Goal: Task Accomplishment & Management: Use online tool/utility

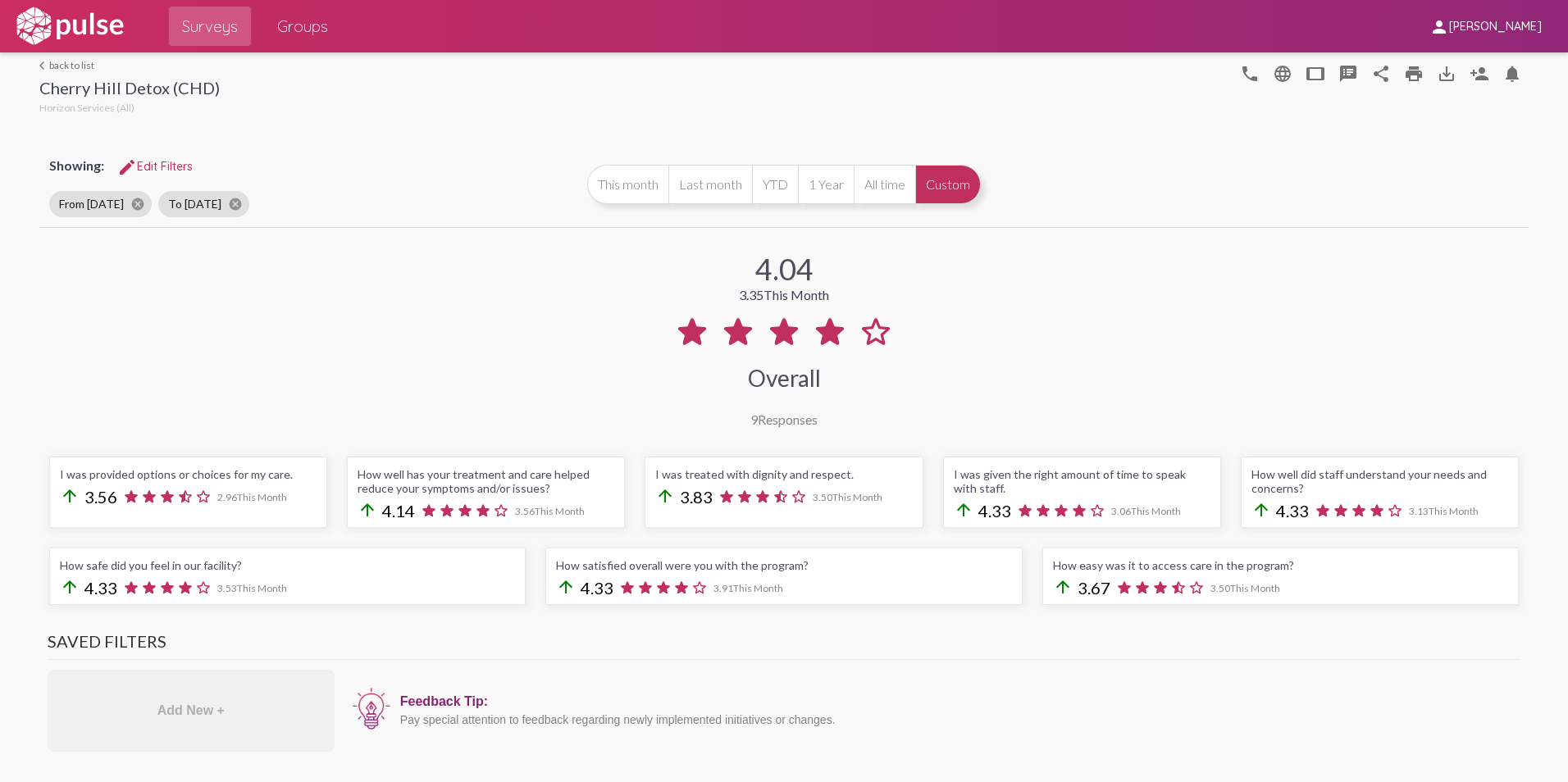
click at [56, 61] on link "arrow_back_ios back to list" at bounding box center [130, 65] width 180 height 13
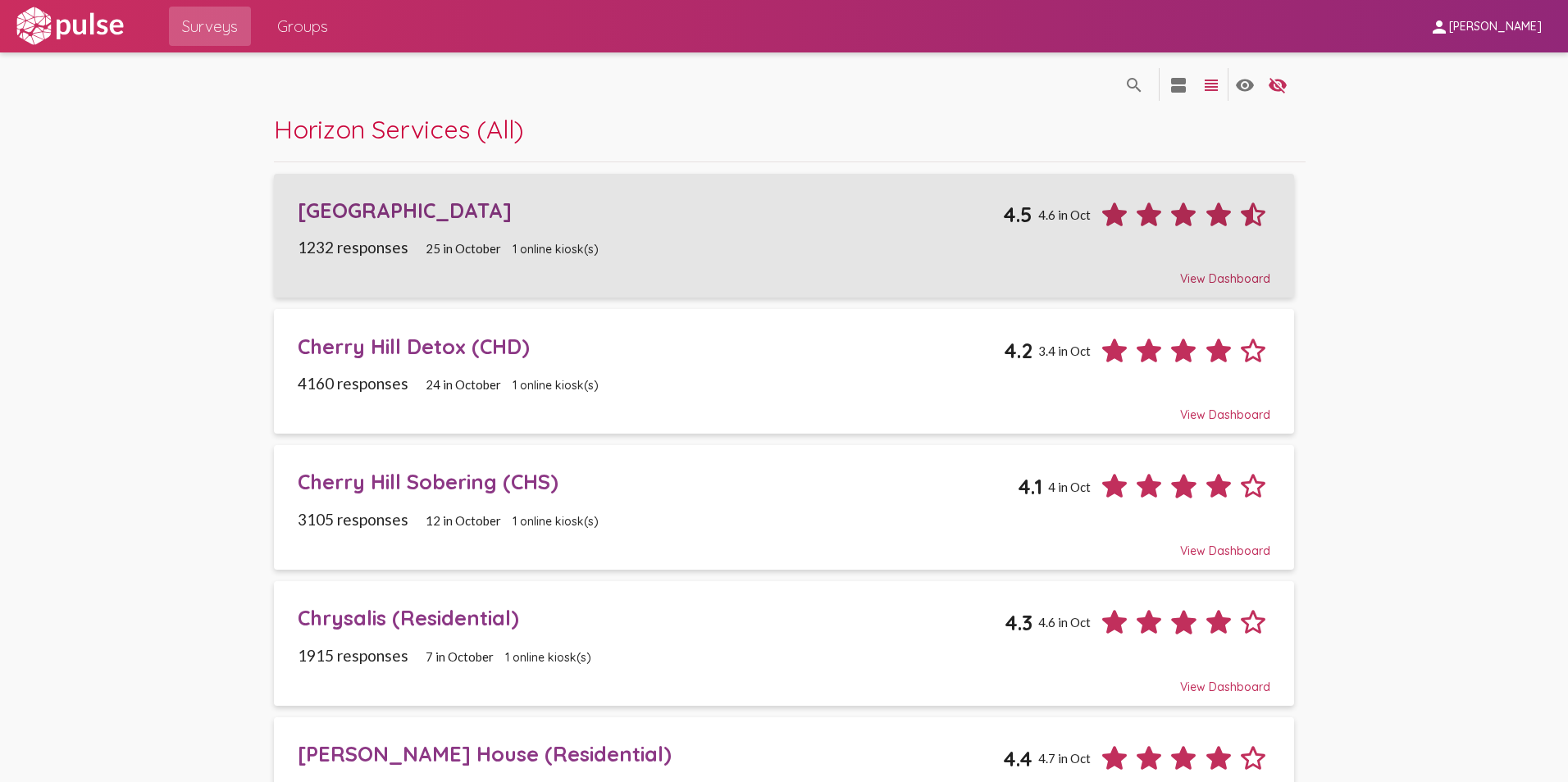
click at [370, 209] on div "[GEOGRAPHIC_DATA]" at bounding box center [651, 211] width 706 height 25
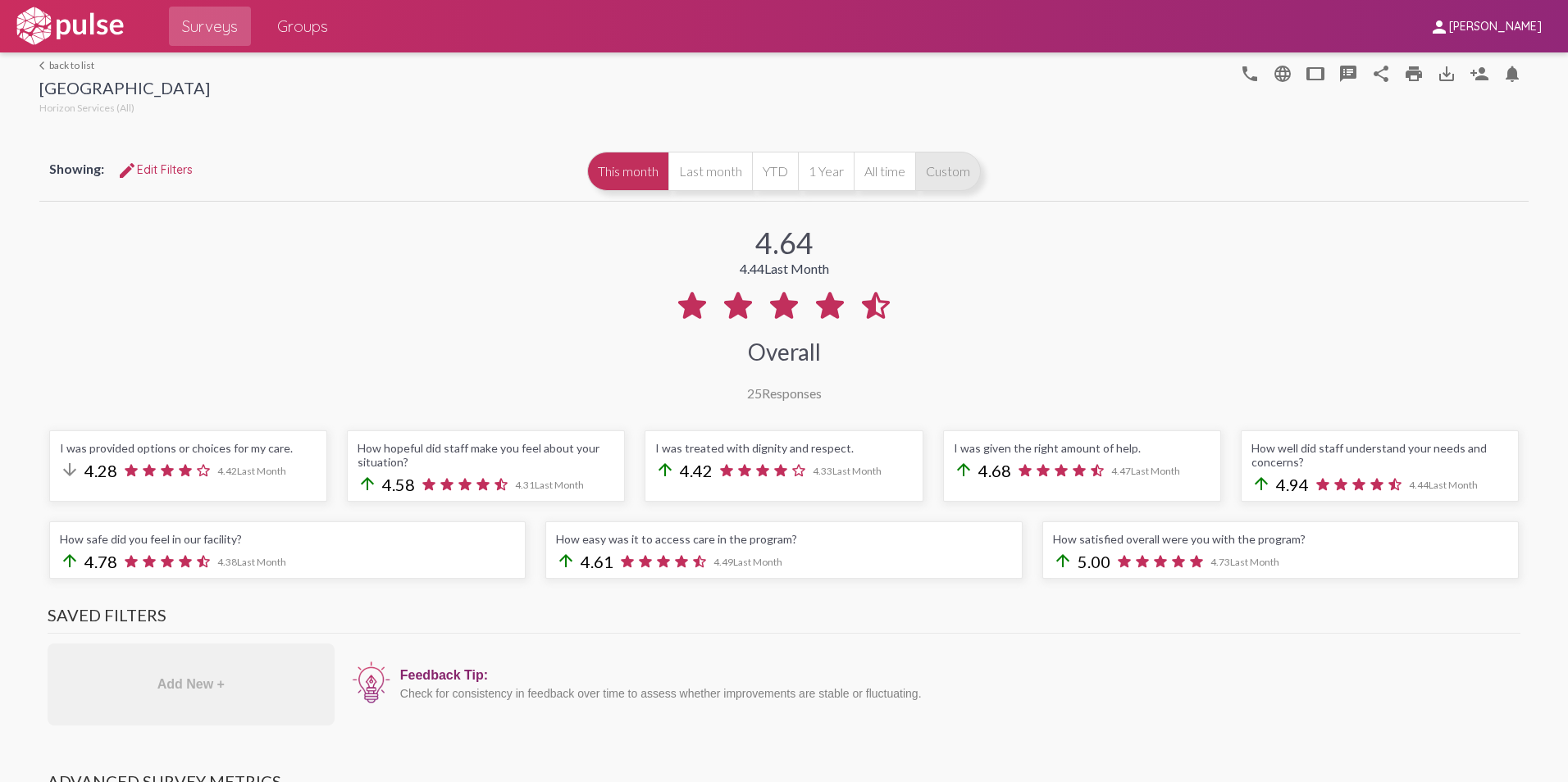
click at [955, 165] on button "Custom" at bounding box center [948, 171] width 66 height 40
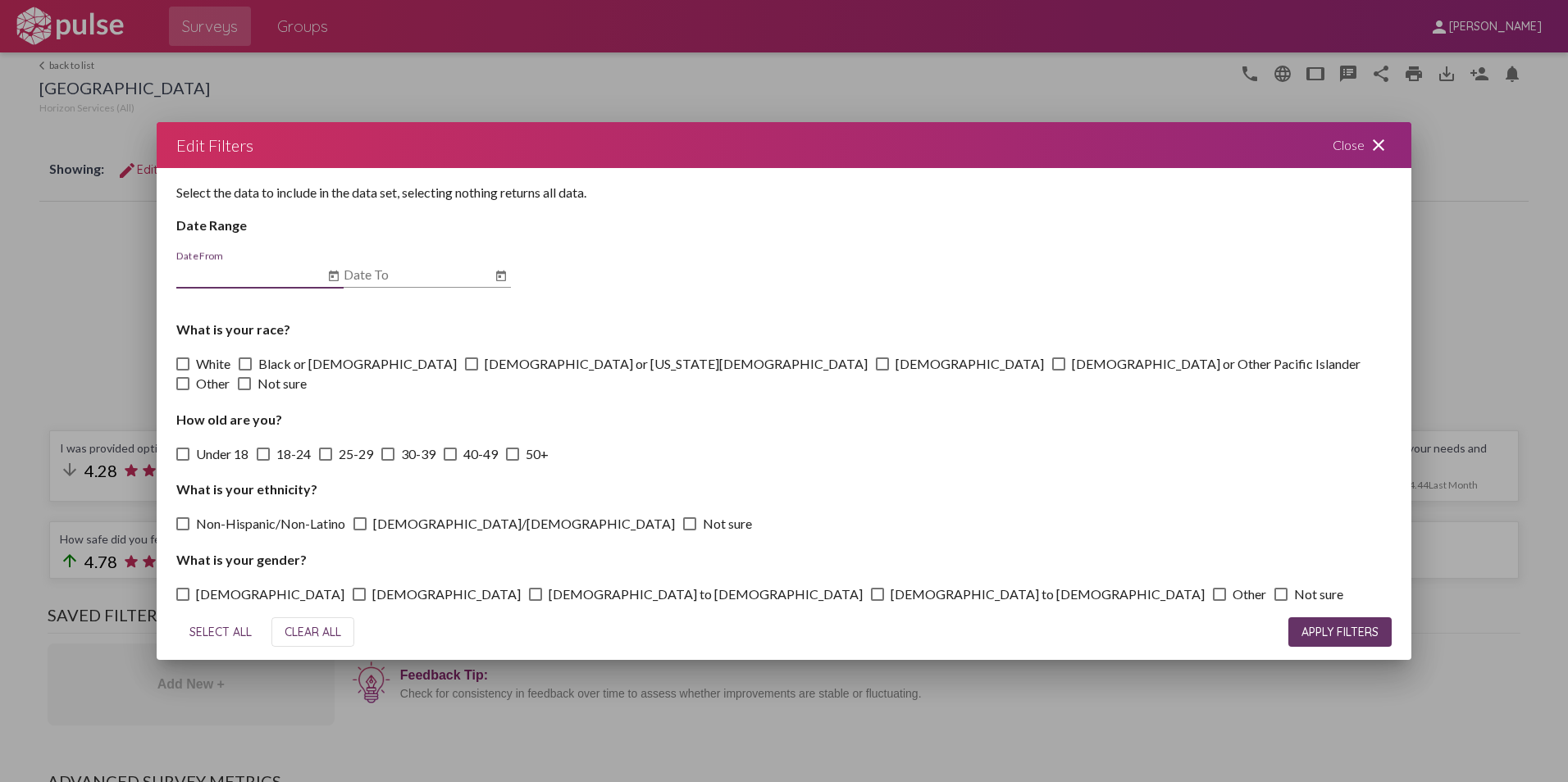
click at [338, 280] on icon "Open calendar" at bounding box center [334, 275] width 10 height 11
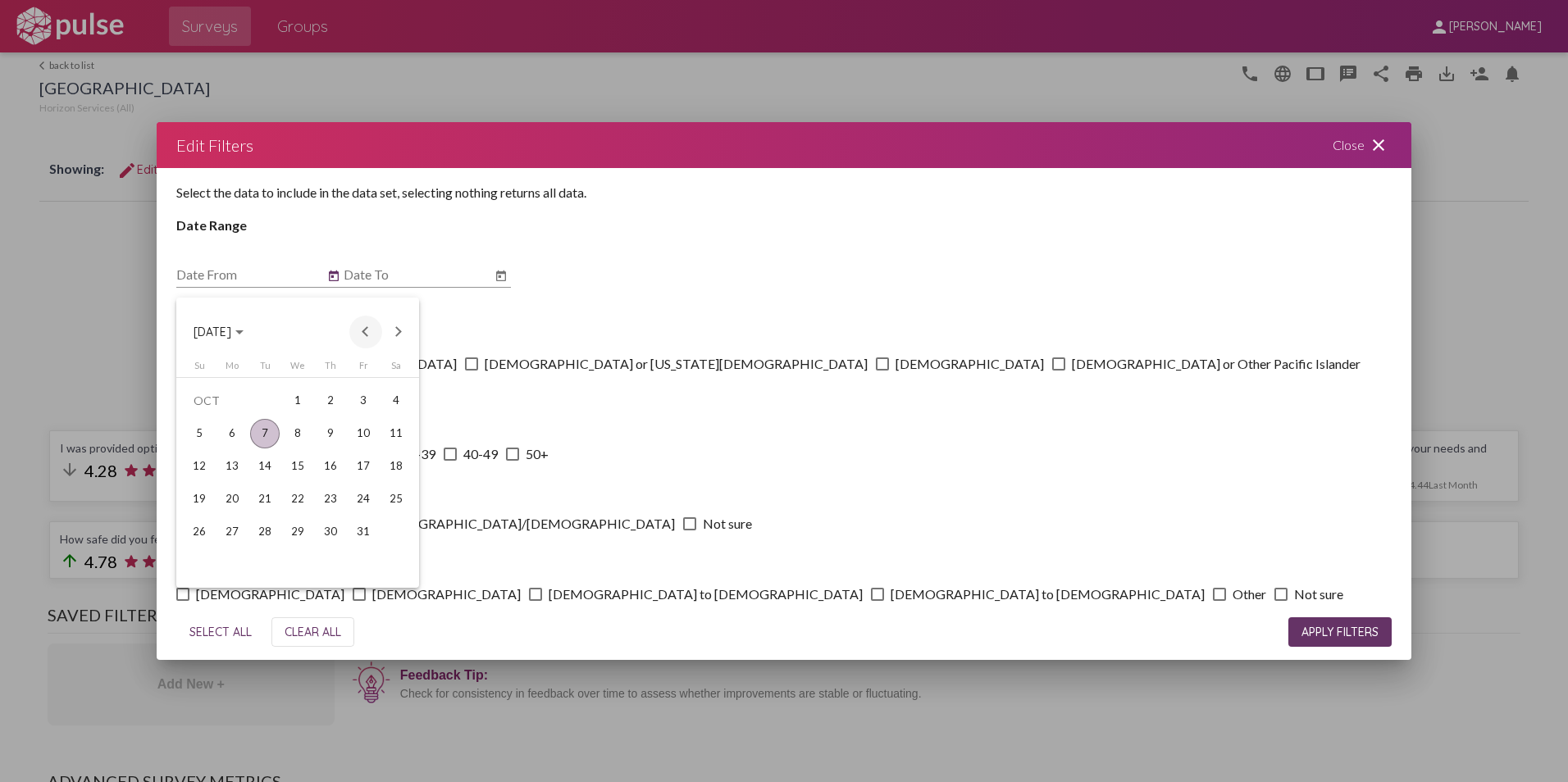
click at [357, 332] on button "Previous month" at bounding box center [366, 332] width 33 height 33
click at [233, 437] on div "1" at bounding box center [232, 434] width 29 height 29
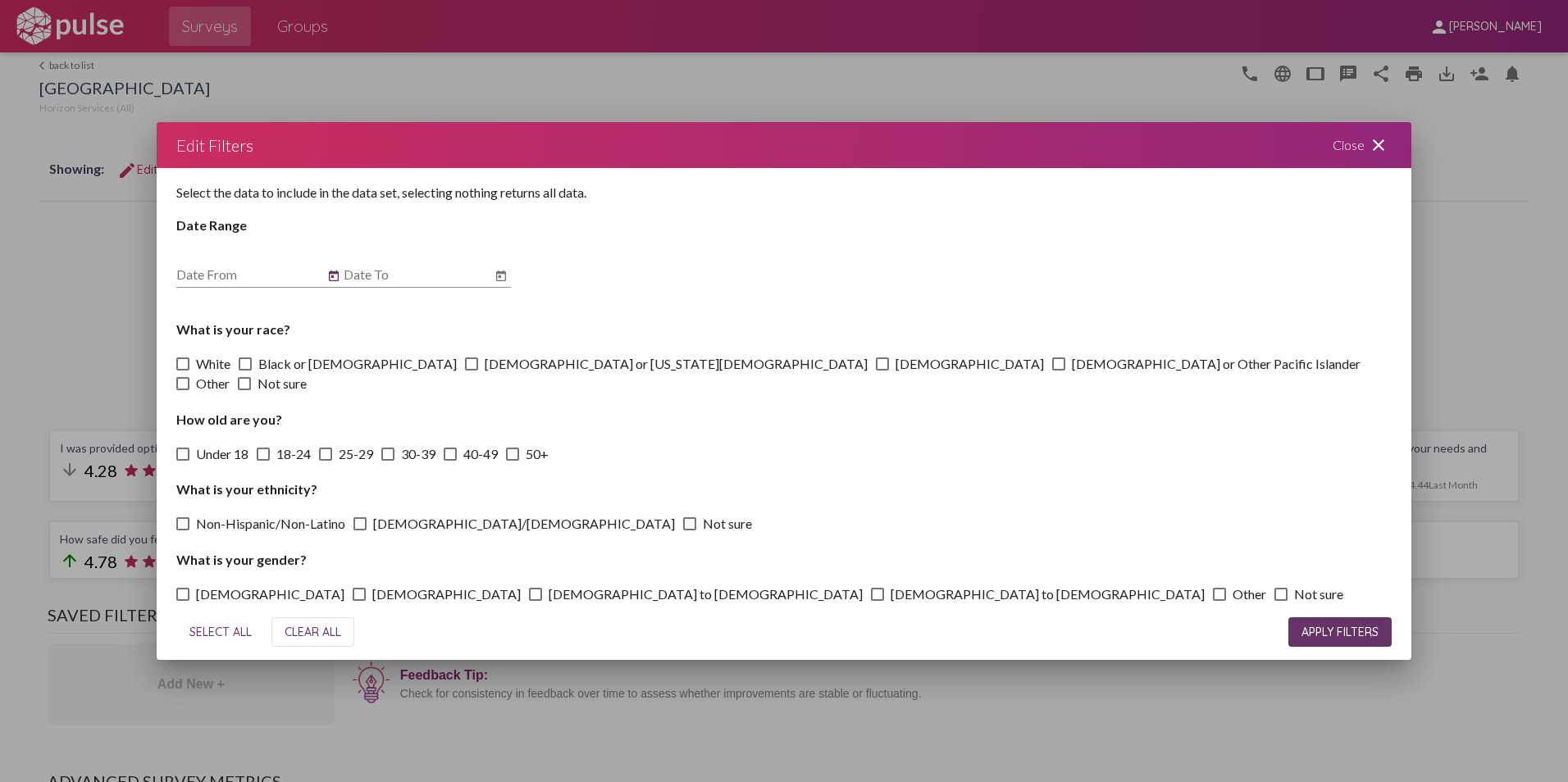
type input "[DATE]"
click at [503, 286] on icon "Open calendar" at bounding box center [502, 277] width 14 height 19
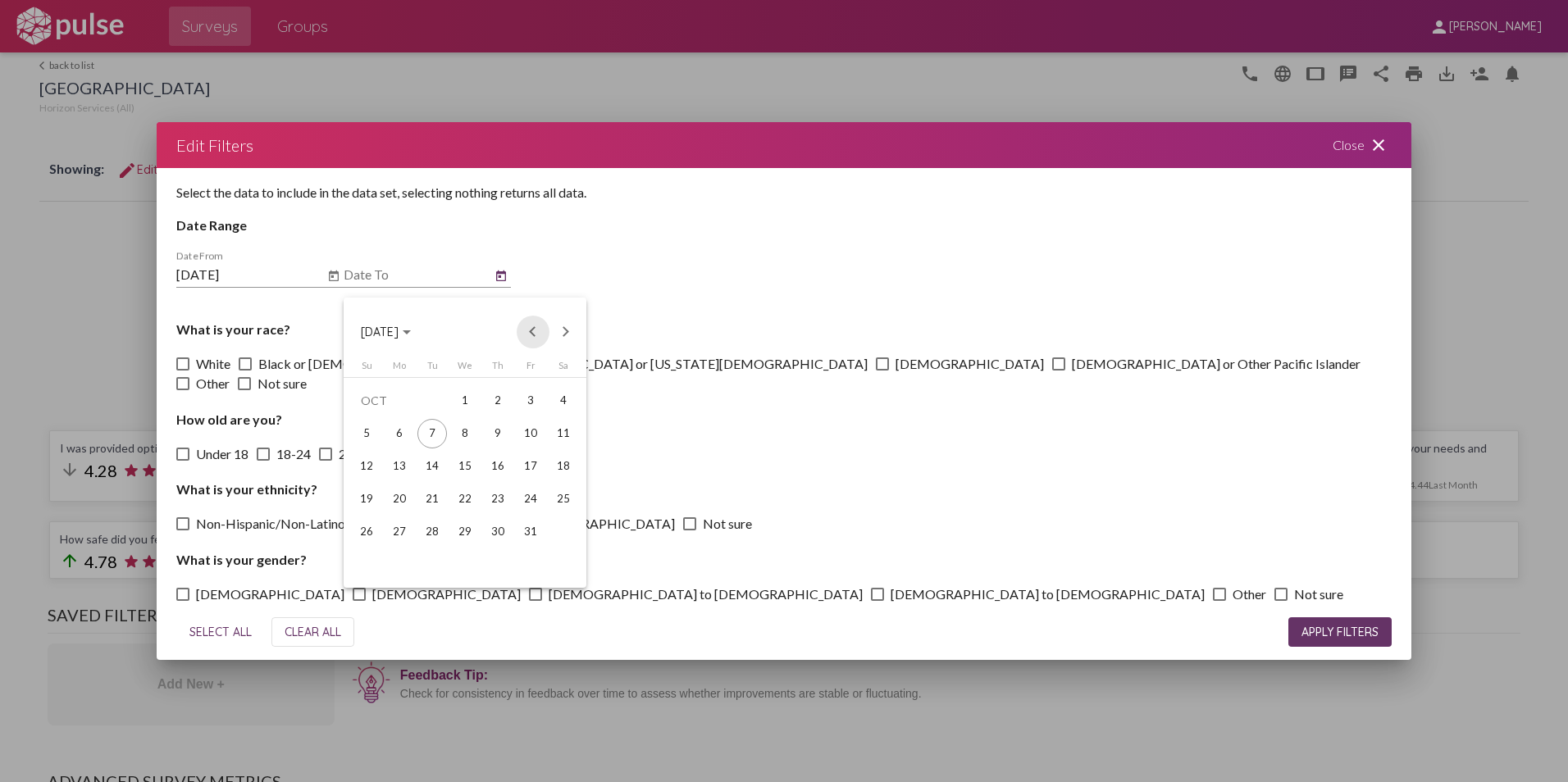
click at [537, 331] on button "Previous month" at bounding box center [533, 332] width 33 height 33
click at [437, 566] on div "30" at bounding box center [432, 565] width 29 height 29
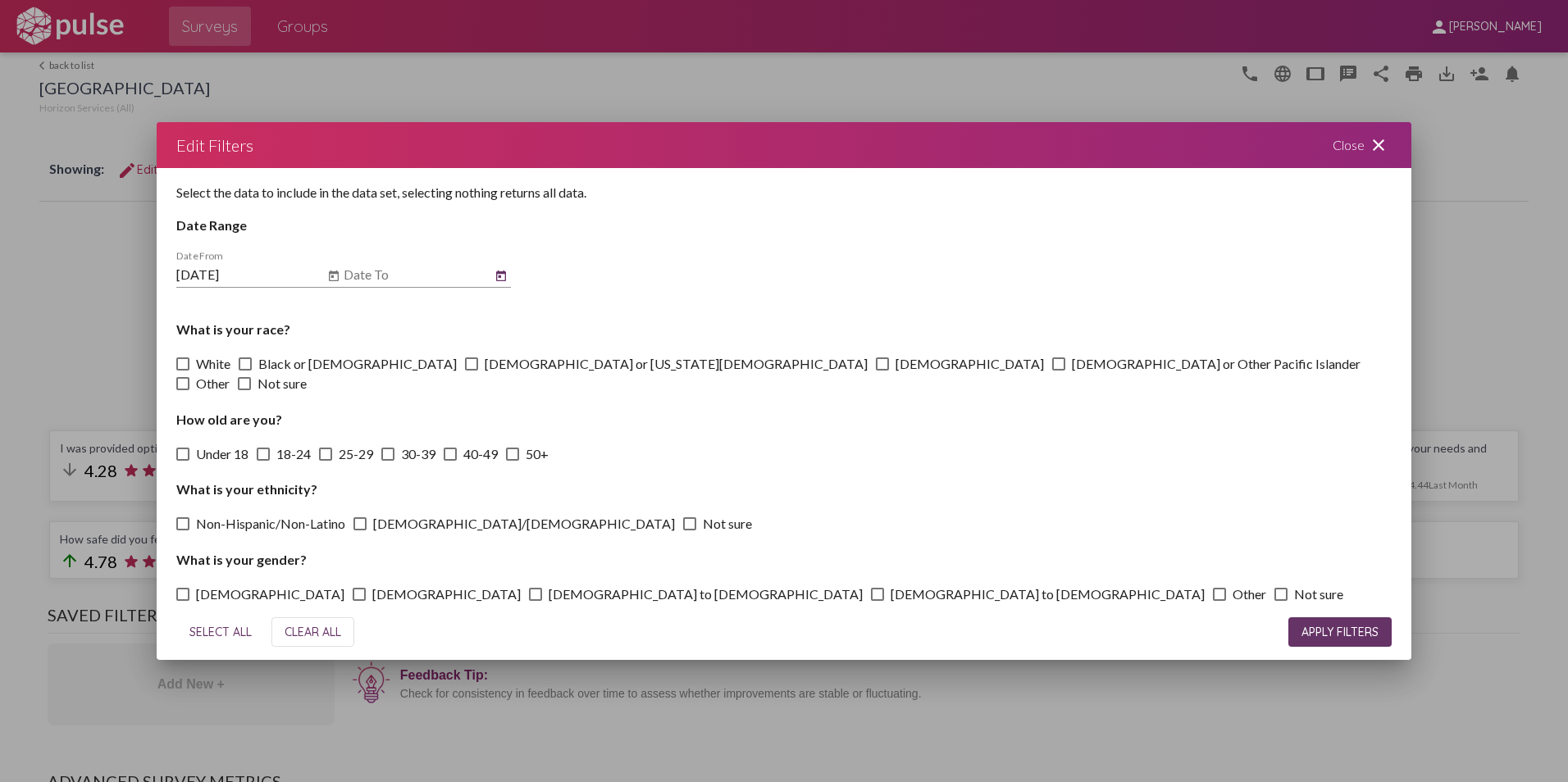
type input "[DATE]"
click at [1324, 625] on span "APPLY FILTERS" at bounding box center [1339, 632] width 77 height 15
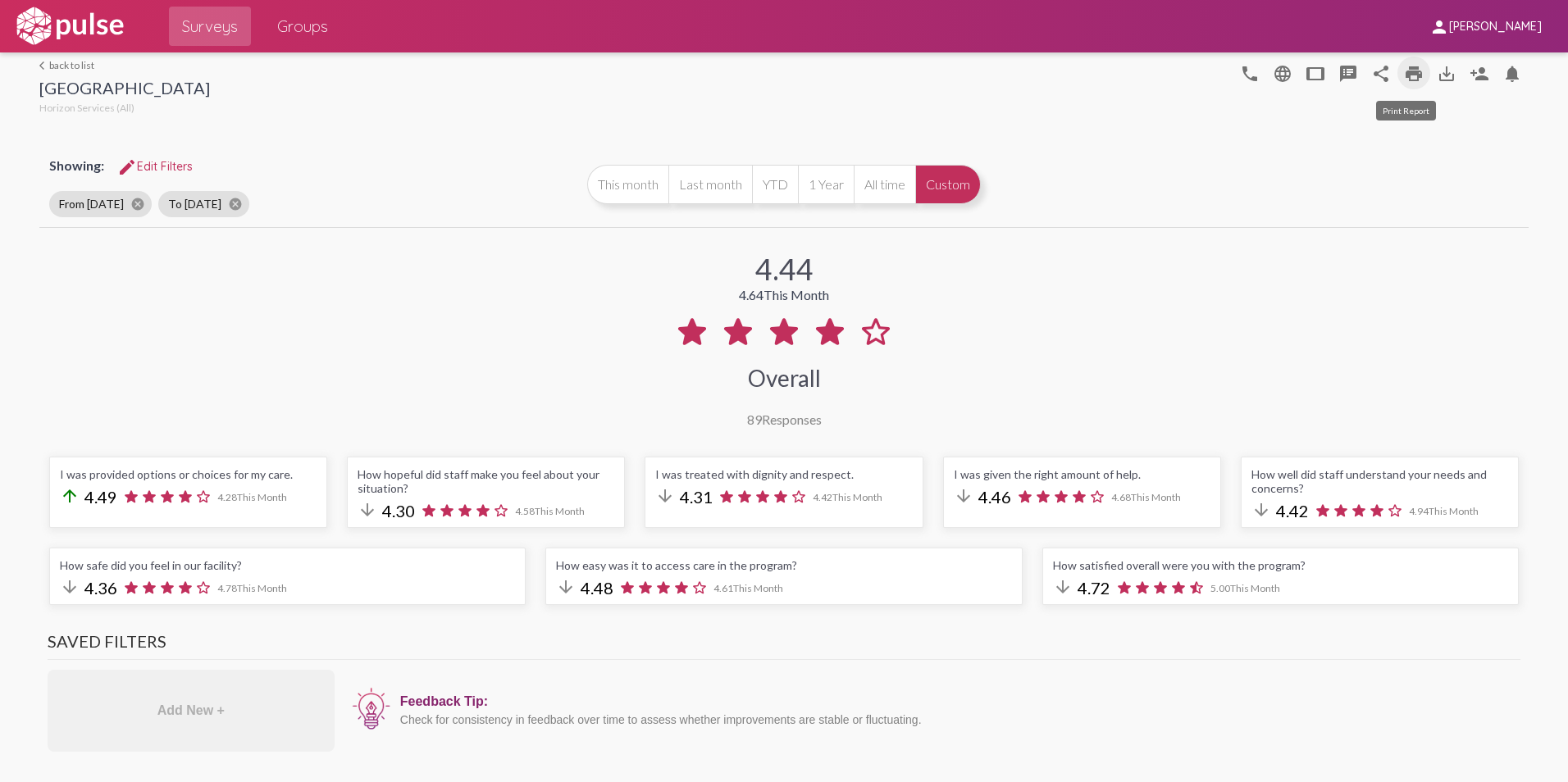
click at [1404, 77] on mat-icon "print" at bounding box center [1414, 74] width 19 height 19
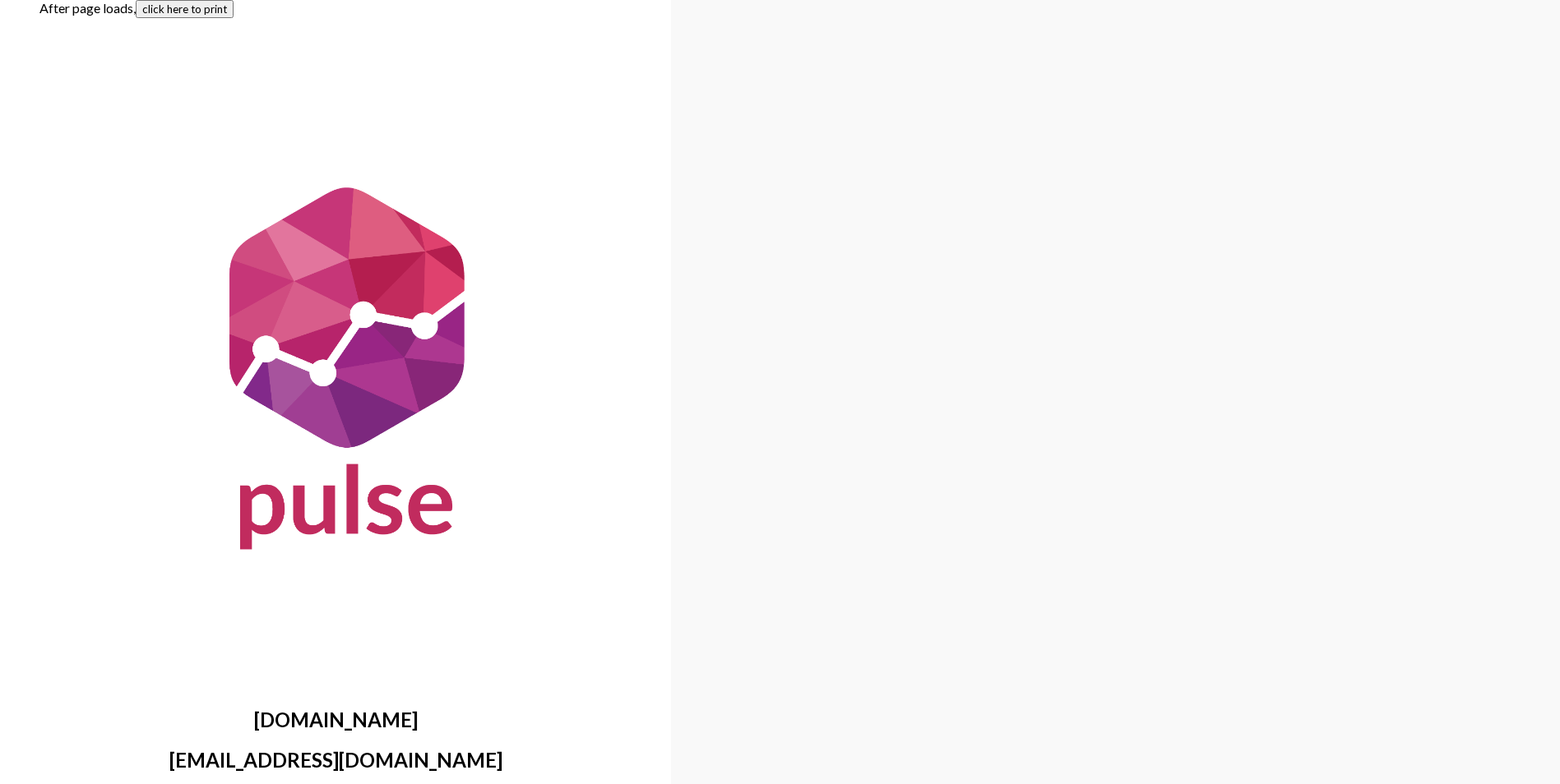
click at [185, 12] on button "click here to print" at bounding box center [184, 9] width 98 height 18
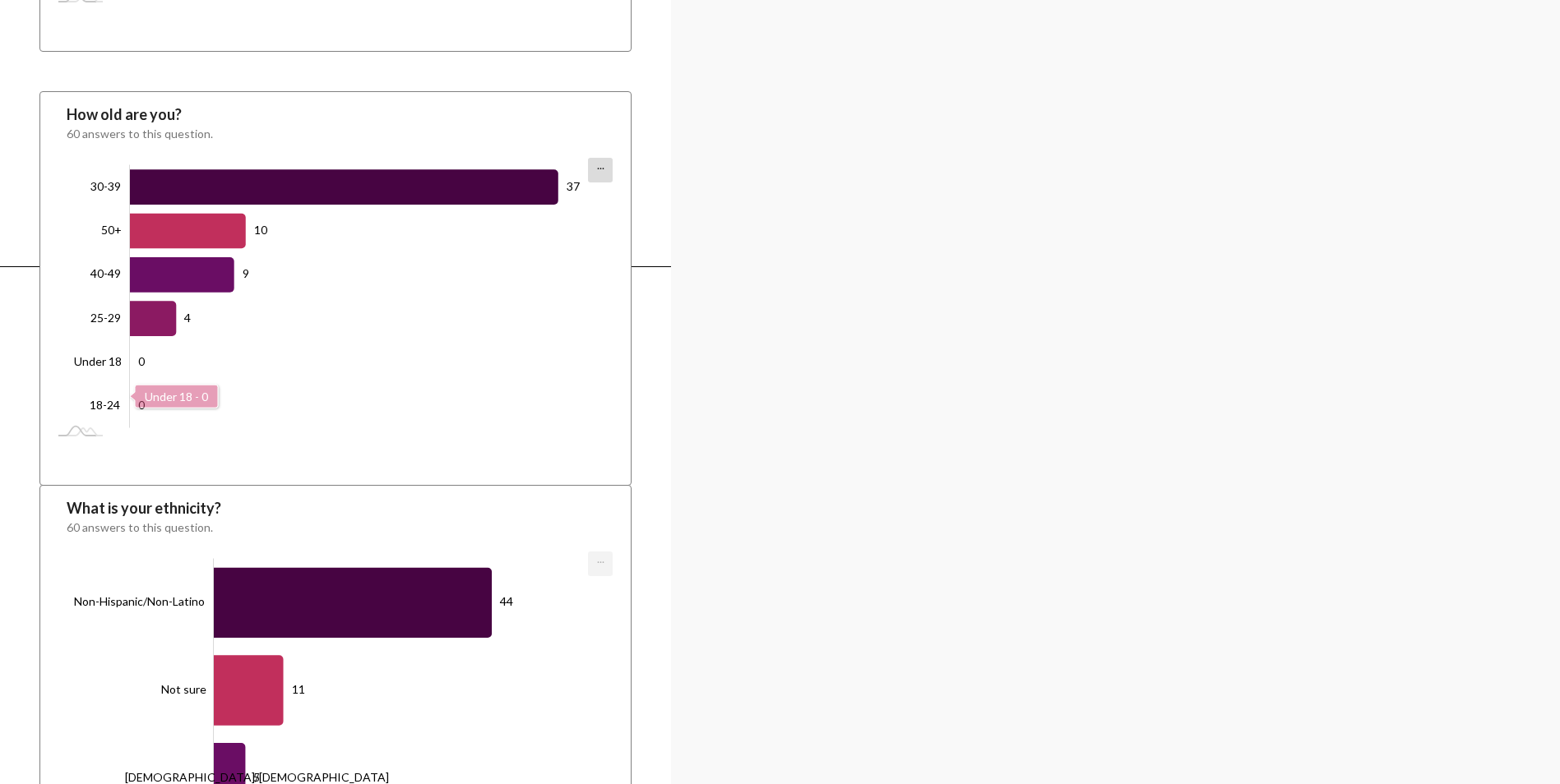
scroll to position [6833, 0]
